Goal: Task Accomplishment & Management: Use online tool/utility

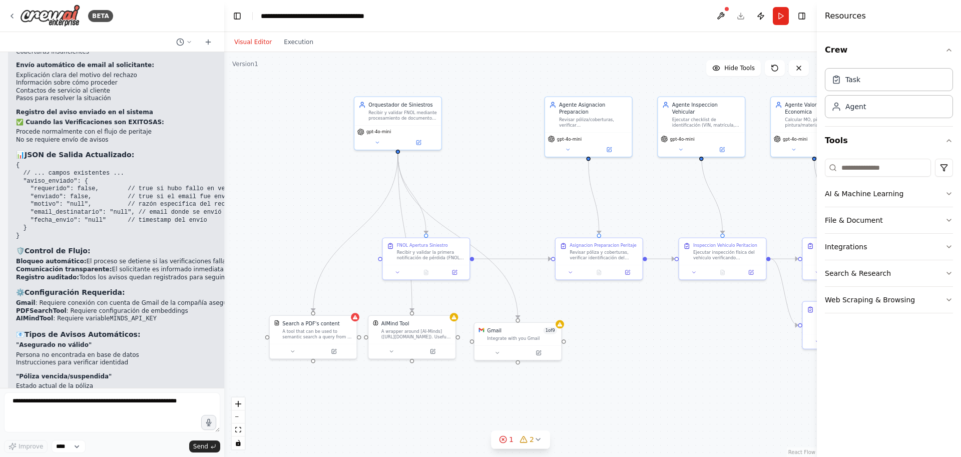
drag, startPoint x: 445, startPoint y: 187, endPoint x: 495, endPoint y: 185, distance: 50.1
click at [495, 185] on div ".deletable-edge-delete-btn { width: 20px; height: 20px; border: 0px solid #ffff…" at bounding box center [520, 254] width 592 height 405
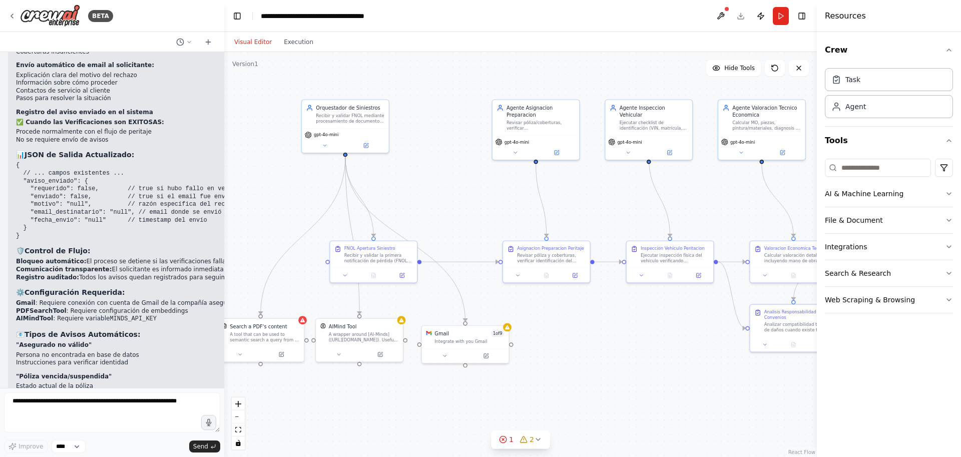
drag, startPoint x: 495, startPoint y: 185, endPoint x: 443, endPoint y: 188, distance: 52.6
click at [443, 188] on div ".deletable-edge-delete-btn { width: 20px; height: 20px; border: 0px solid #ffff…" at bounding box center [520, 254] width 592 height 405
click at [593, 195] on div ".deletable-edge-delete-btn { width: 20px; height: 20px; border: 0px solid #ffff…" at bounding box center [520, 254] width 592 height 405
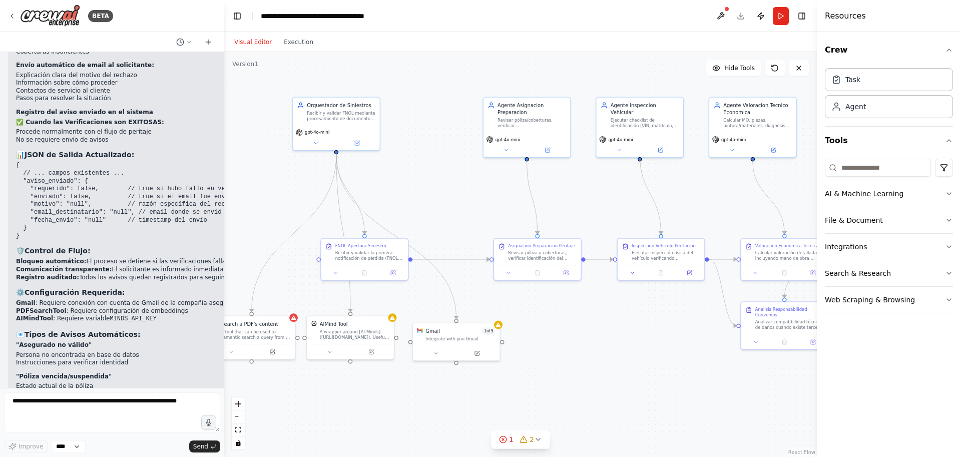
drag, startPoint x: 634, startPoint y: 335, endPoint x: 685, endPoint y: 330, distance: 51.3
click at [685, 330] on div ".deletable-edge-delete-btn { width: 20px; height: 20px; border: 0px solid #ffff…" at bounding box center [520, 254] width 592 height 405
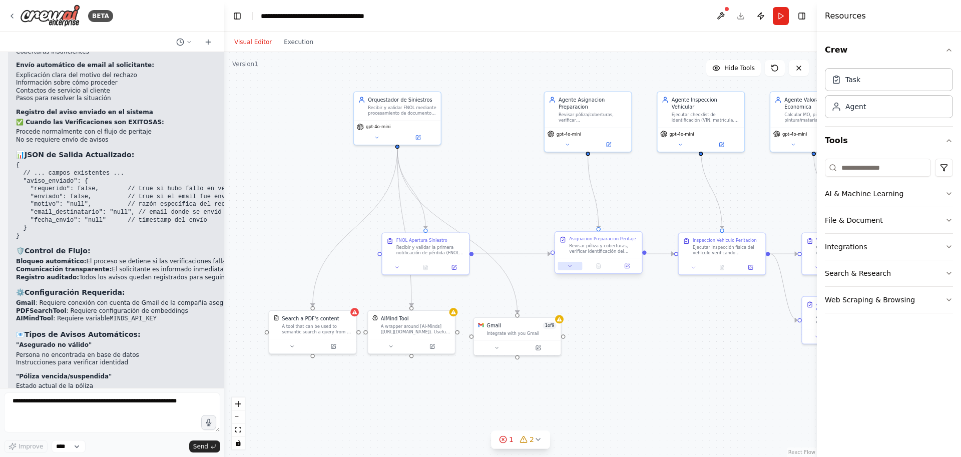
click at [577, 263] on button at bounding box center [570, 266] width 24 height 9
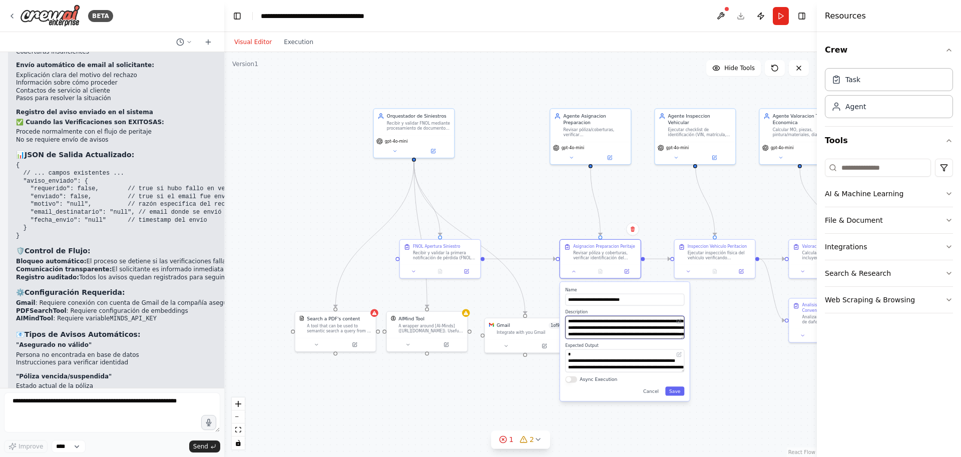
click at [623, 326] on textarea "**********" at bounding box center [624, 327] width 119 height 23
click at [785, 346] on div ".deletable-edge-delete-btn { width: 20px; height: 20px; border: 0px solid #ffff…" at bounding box center [520, 254] width 592 height 405
click at [731, 345] on div ".deletable-edge-delete-btn { width: 20px; height: 20px; border: 0px solid #ffff…" at bounding box center [520, 254] width 592 height 405
click at [649, 217] on div ".deletable-edge-delete-btn { width: 20px; height: 20px; border: 0px solid #ffff…" at bounding box center [520, 254] width 592 height 405
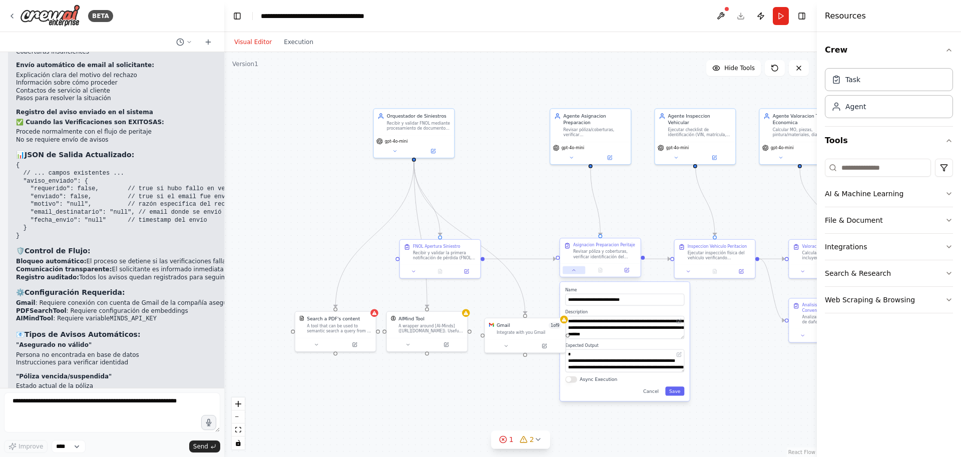
click at [577, 271] on button at bounding box center [573, 270] width 23 height 8
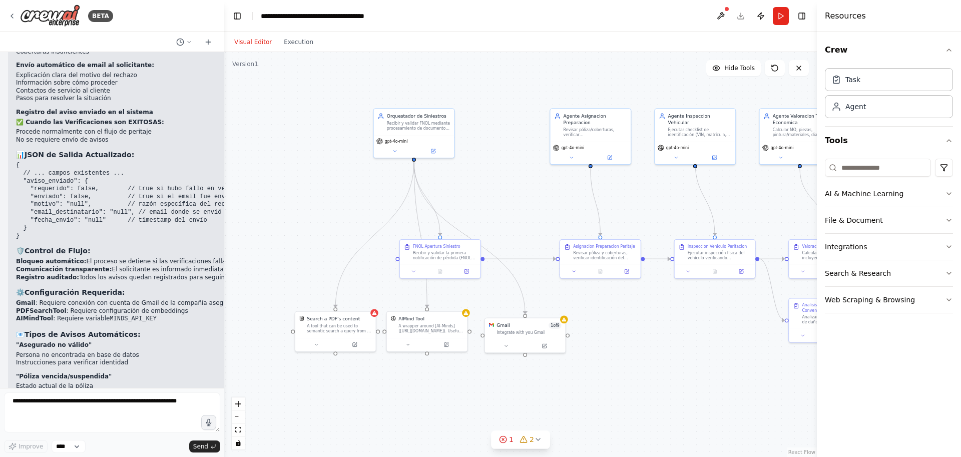
click at [659, 350] on div ".deletable-edge-delete-btn { width: 20px; height: 20px; border: 0px solid #ffff…" at bounding box center [520, 254] width 592 height 405
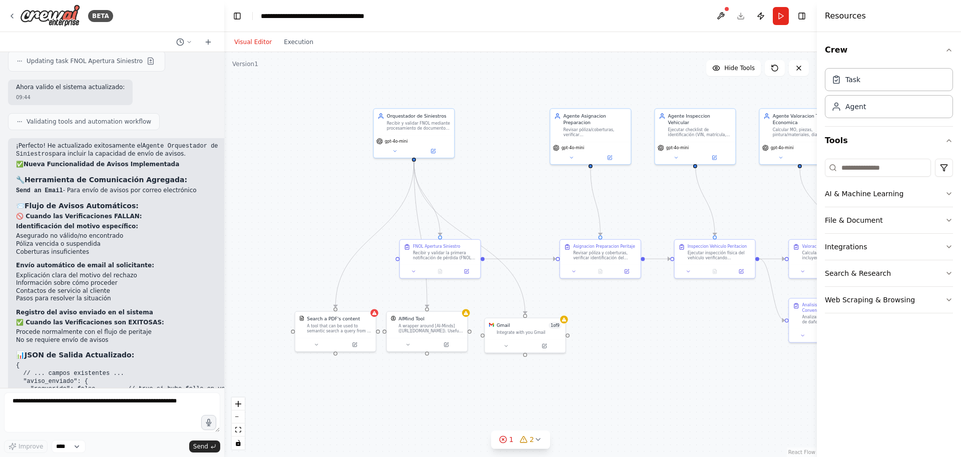
scroll to position [5854, 0]
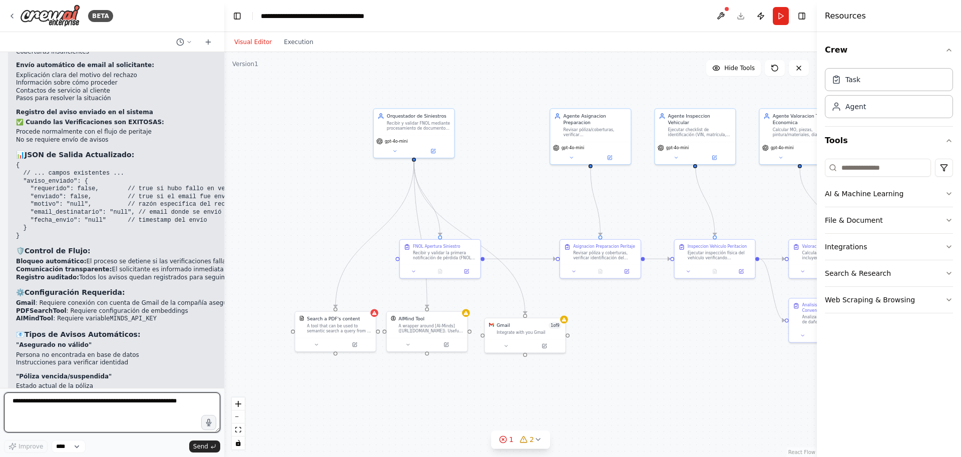
click at [130, 404] on textarea at bounding box center [112, 412] width 216 height 40
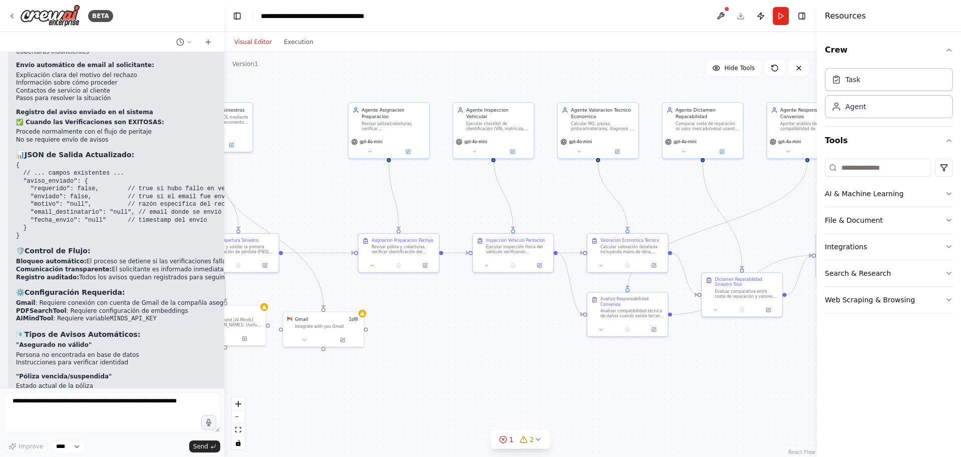
drag, startPoint x: 612, startPoint y: 349, endPoint x: 411, endPoint y: 344, distance: 201.7
click at [411, 344] on div ".deletable-edge-delete-btn { width: 20px; height: 20px; border: 0px solid #ffff…" at bounding box center [520, 254] width 592 height 405
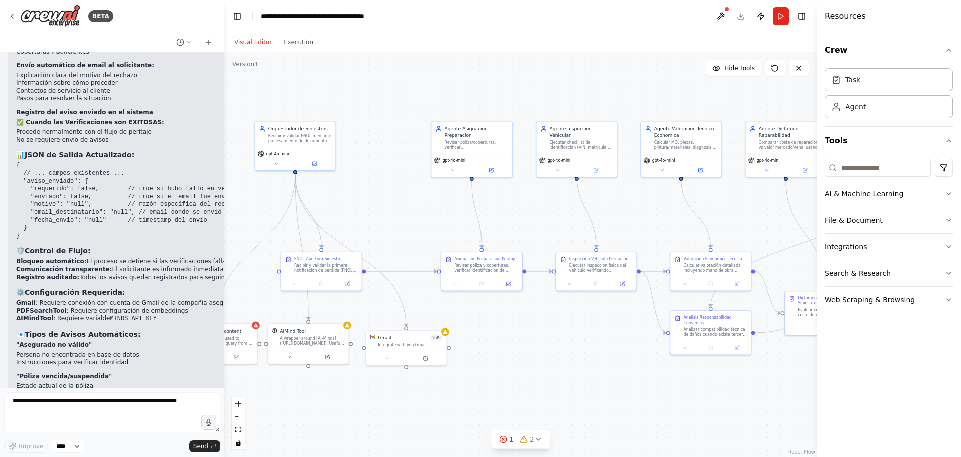
drag, startPoint x: 470, startPoint y: 350, endPoint x: 553, endPoint y: 368, distance: 84.9
click at [553, 368] on div ".deletable-edge-delete-btn { width: 20px; height: 20px; border: 0px solid #ffff…" at bounding box center [520, 254] width 592 height 405
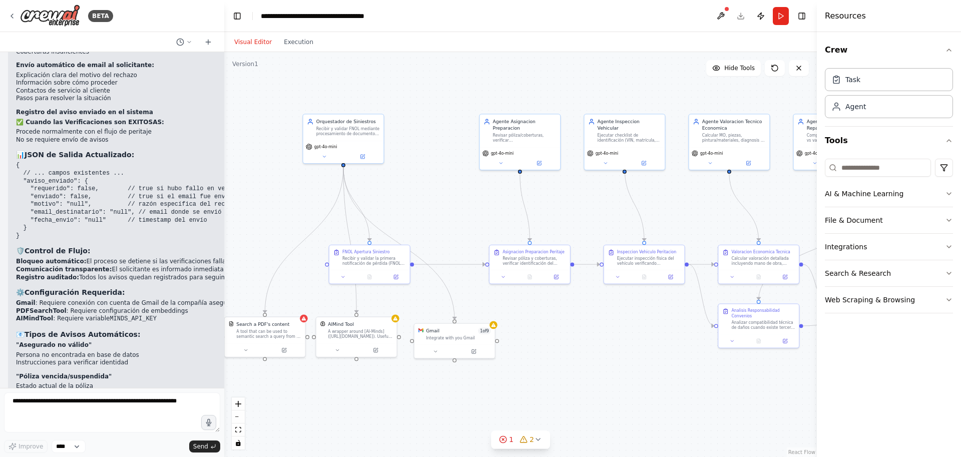
drag, startPoint x: 523, startPoint y: 334, endPoint x: 571, endPoint y: 327, distance: 48.5
click at [571, 327] on div ".deletable-edge-delete-btn { width: 20px; height: 20px; border: 0px solid #ffff…" at bounding box center [520, 254] width 592 height 405
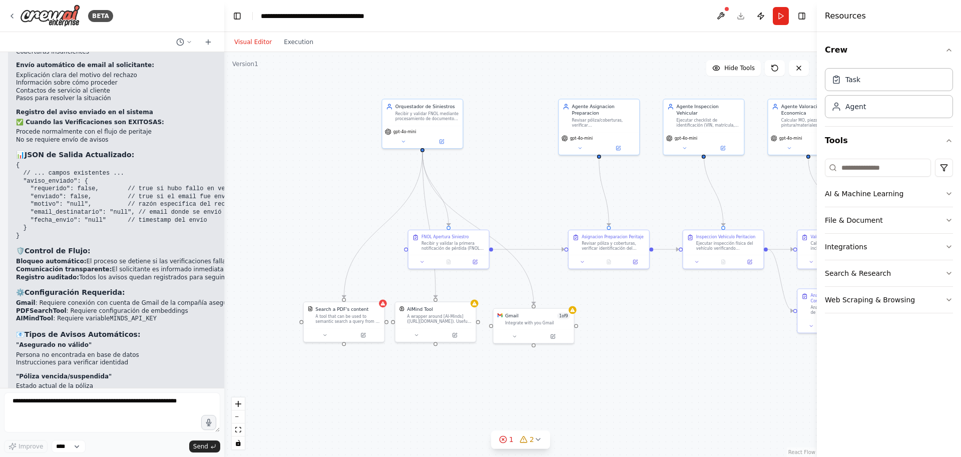
drag, startPoint x: 513, startPoint y: 312, endPoint x: 592, endPoint y: 297, distance: 80.5
click at [592, 297] on div ".deletable-edge-delete-btn { width: 20px; height: 20px; border: 0px solid #ffff…" at bounding box center [520, 254] width 592 height 405
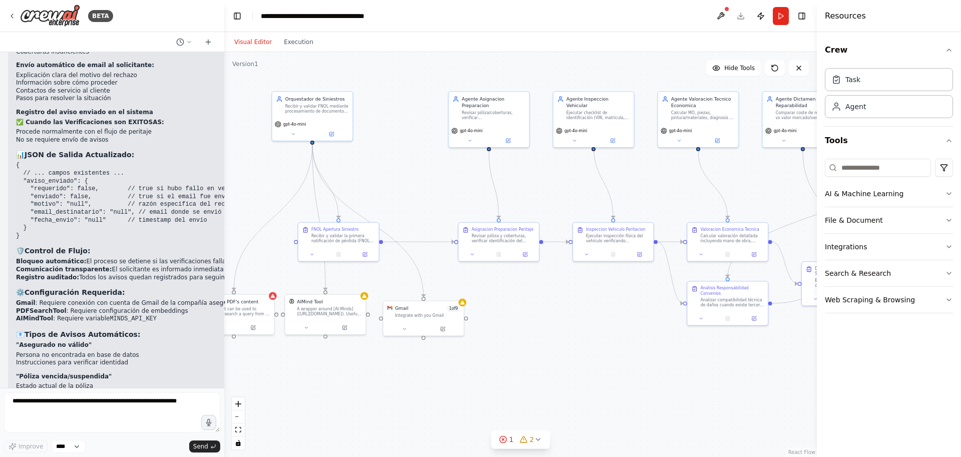
drag, startPoint x: 670, startPoint y: 338, endPoint x: 560, endPoint y: 331, distance: 110.3
click at [560, 331] on div ".deletable-edge-delete-btn { width: 20px; height: 20px; border: 0px solid #ffff…" at bounding box center [520, 254] width 592 height 405
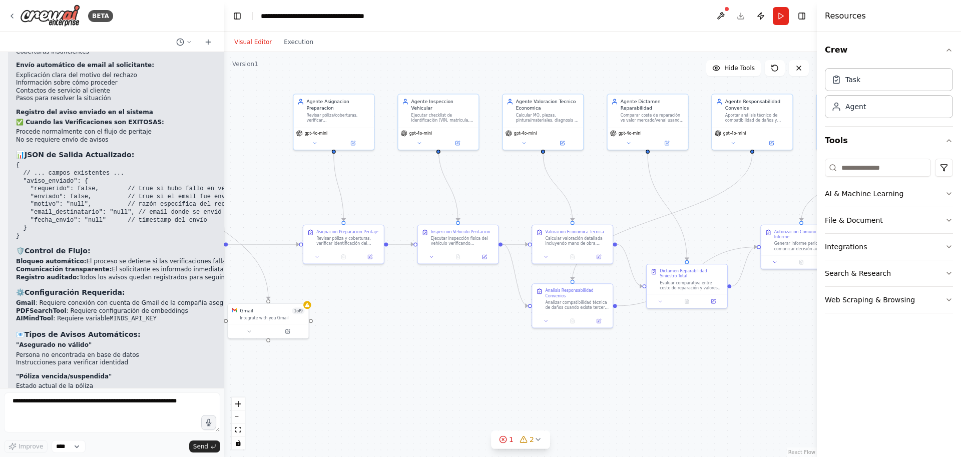
drag, startPoint x: 576, startPoint y: 334, endPoint x: 421, endPoint y: 336, distance: 154.6
click at [421, 337] on div ".deletable-edge-delete-btn { width: 20px; height: 20px; border: 0px solid #ffff…" at bounding box center [520, 254] width 592 height 405
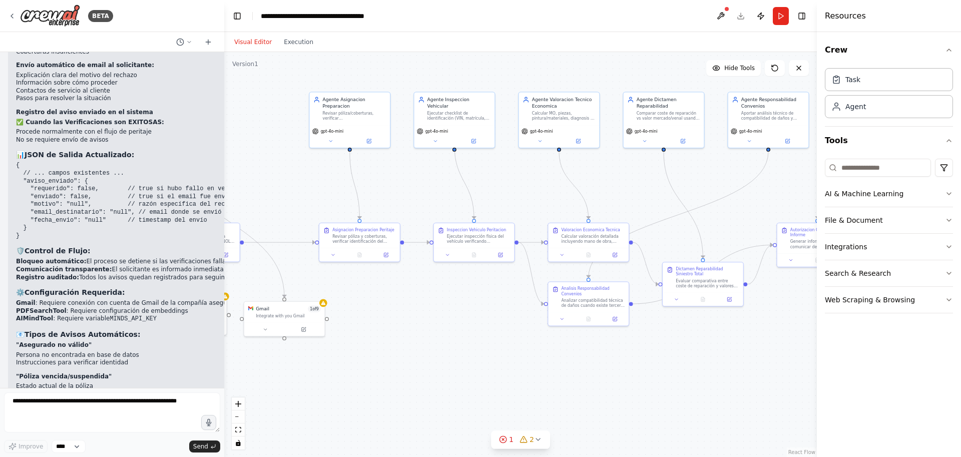
drag, startPoint x: 422, startPoint y: 356, endPoint x: 438, endPoint y: 354, distance: 15.6
click at [438, 354] on div ".deletable-edge-delete-btn { width: 20px; height: 20px; border: 0px solid #ffff…" at bounding box center [520, 254] width 592 height 405
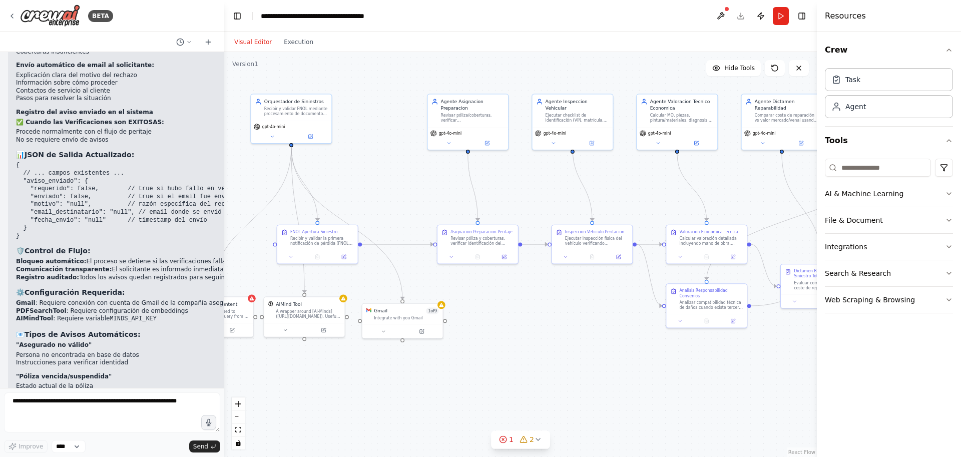
drag, startPoint x: 397, startPoint y: 326, endPoint x: 516, endPoint y: 328, distance: 119.1
click at [516, 328] on div ".deletable-edge-delete-btn { width: 20px; height: 20px; border: 0px solid #ffff…" at bounding box center [520, 254] width 592 height 405
click at [455, 260] on div at bounding box center [478, 256] width 81 height 14
click at [454, 258] on button at bounding box center [452, 256] width 23 height 8
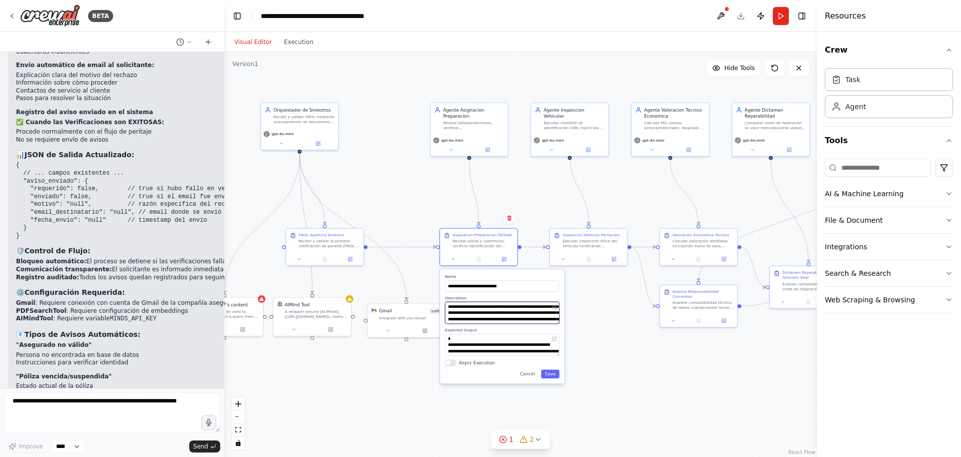
scroll to position [20, 0]
drag, startPoint x: 478, startPoint y: 312, endPoint x: 479, endPoint y: 319, distance: 7.1
click at [479, 319] on textarea "**********" at bounding box center [502, 313] width 114 height 22
click at [597, 335] on div ".deletable-edge-delete-btn { width: 20px; height: 20px; border: 0px solid #ffff…" at bounding box center [520, 254] width 592 height 405
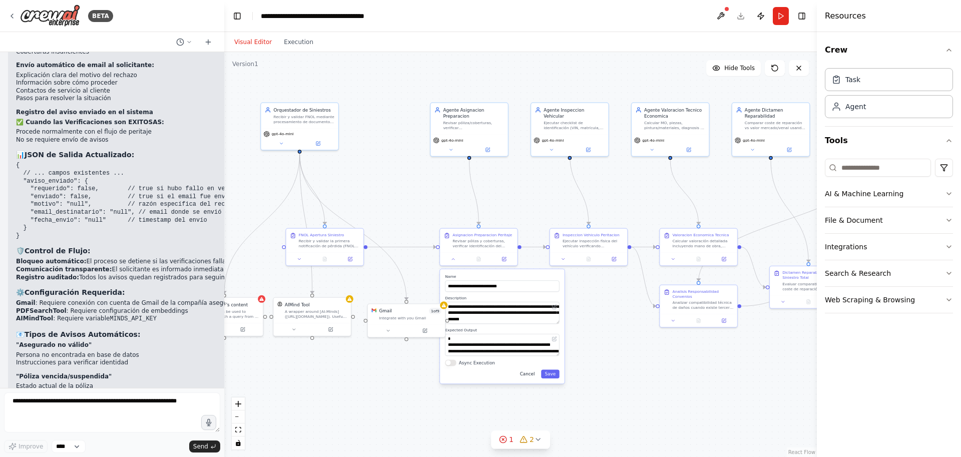
click at [531, 372] on button "Cancel" at bounding box center [527, 374] width 23 height 9
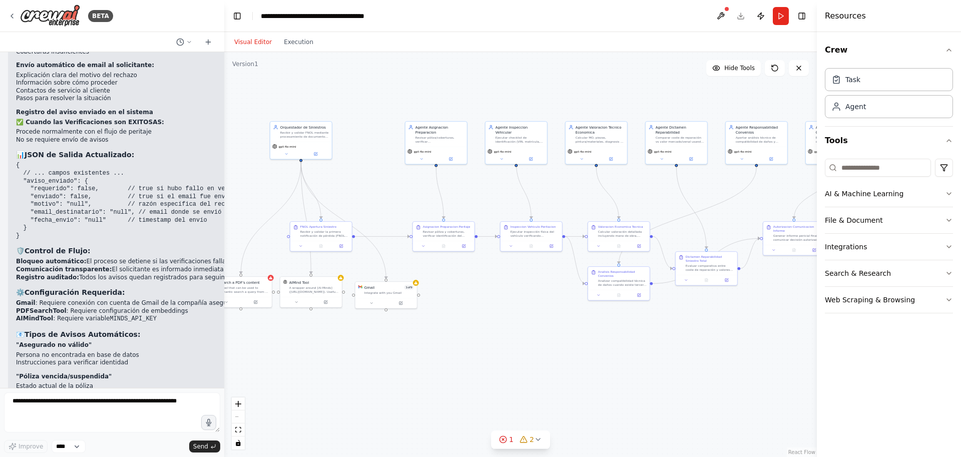
drag, startPoint x: 545, startPoint y: 215, endPoint x: 496, endPoint y: 211, distance: 49.2
click at [496, 211] on div ".deletable-edge-delete-btn { width: 20px; height: 20px; border: 0px solid #ffff…" at bounding box center [520, 254] width 592 height 405
